Goal: Find specific fact

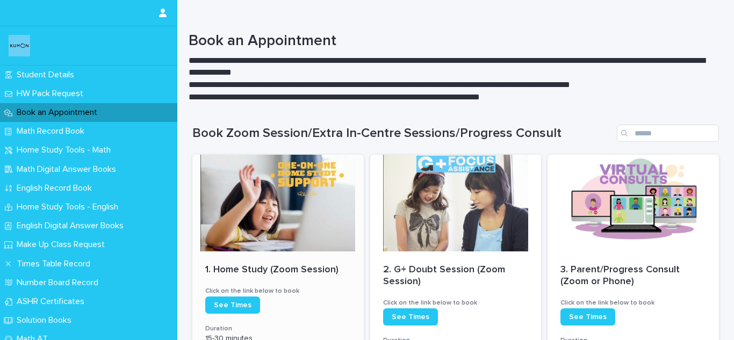
click at [301, 174] on div at bounding box center [277, 203] width 171 height 97
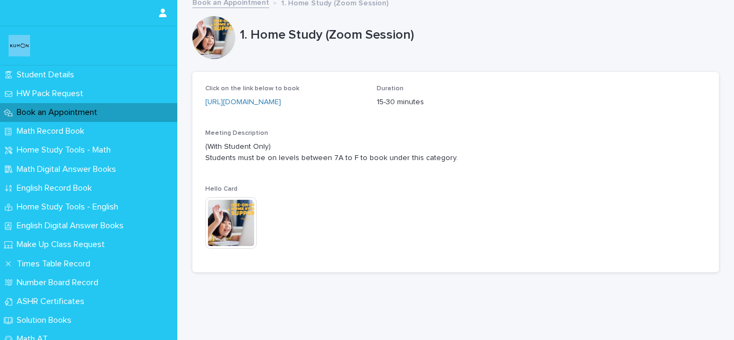
scroll to position [7, 0]
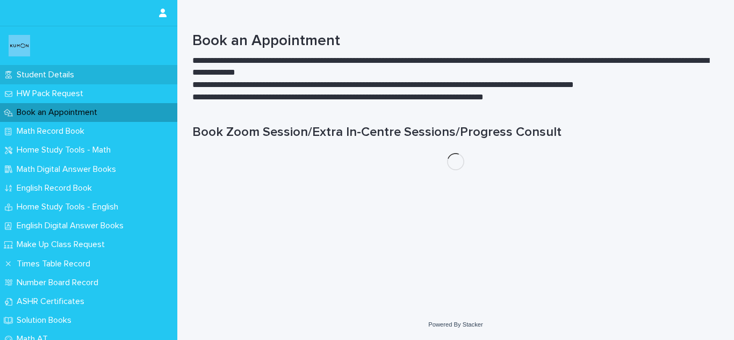
click at [48, 73] on p "Student Details" at bounding box center [47, 75] width 70 height 10
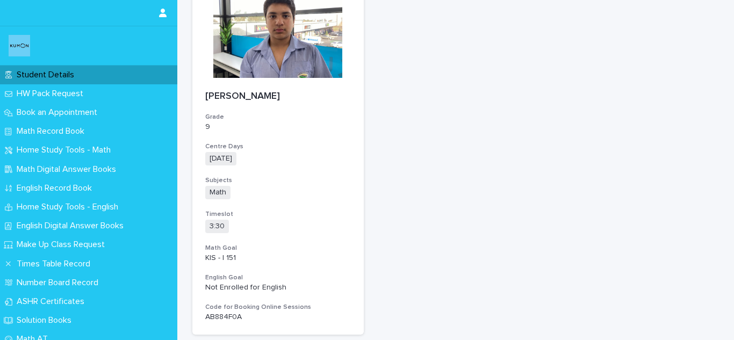
scroll to position [156, 0]
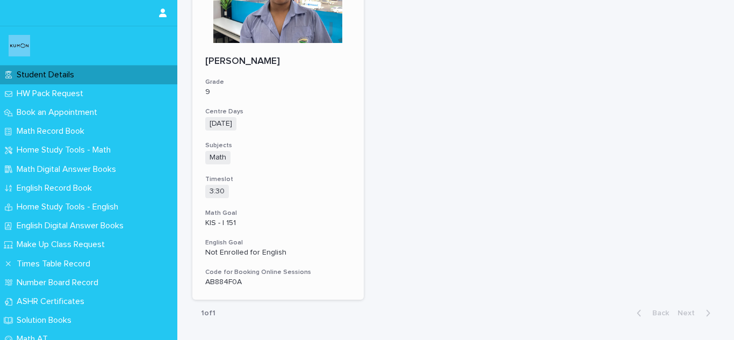
click at [231, 281] on p "AB884F0A" at bounding box center [278, 282] width 146 height 9
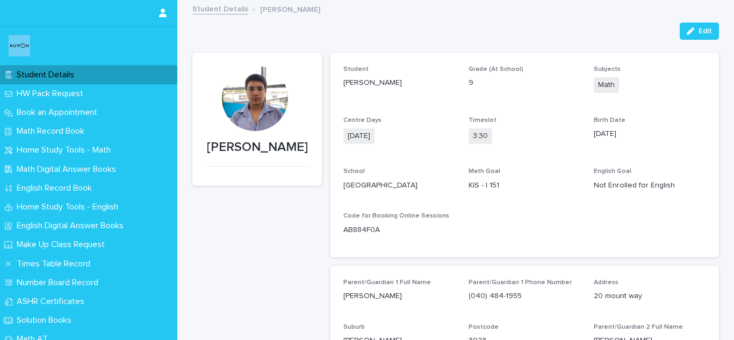
click at [231, 281] on div "[PERSON_NAME]" at bounding box center [257, 279] width 130 height 453
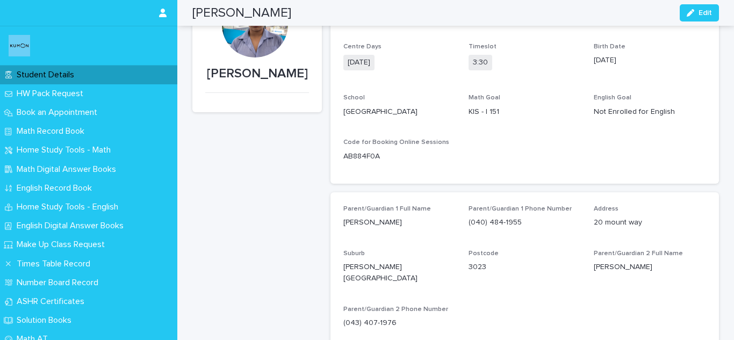
scroll to position [73, 0]
drag, startPoint x: 340, startPoint y: 157, endPoint x: 375, endPoint y: 150, distance: 35.6
click at [375, 150] on div "AB884F0A" at bounding box center [361, 155] width 37 height 13
copy p "AB884F0A"
